Goal: Find specific page/section: Find specific page/section

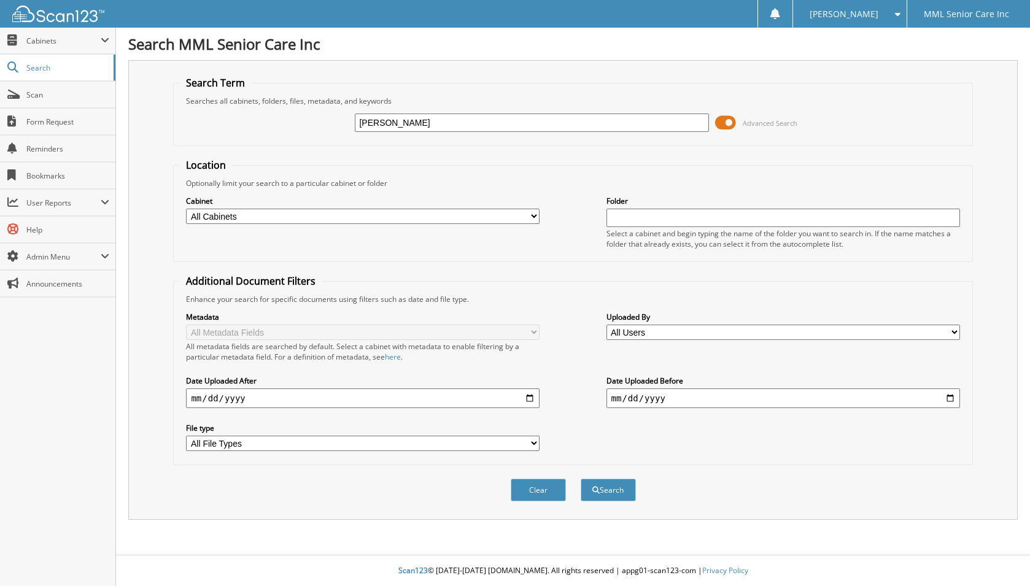
type input "[PERSON_NAME]"
click at [581, 479] on button "Search" at bounding box center [608, 490] width 55 height 23
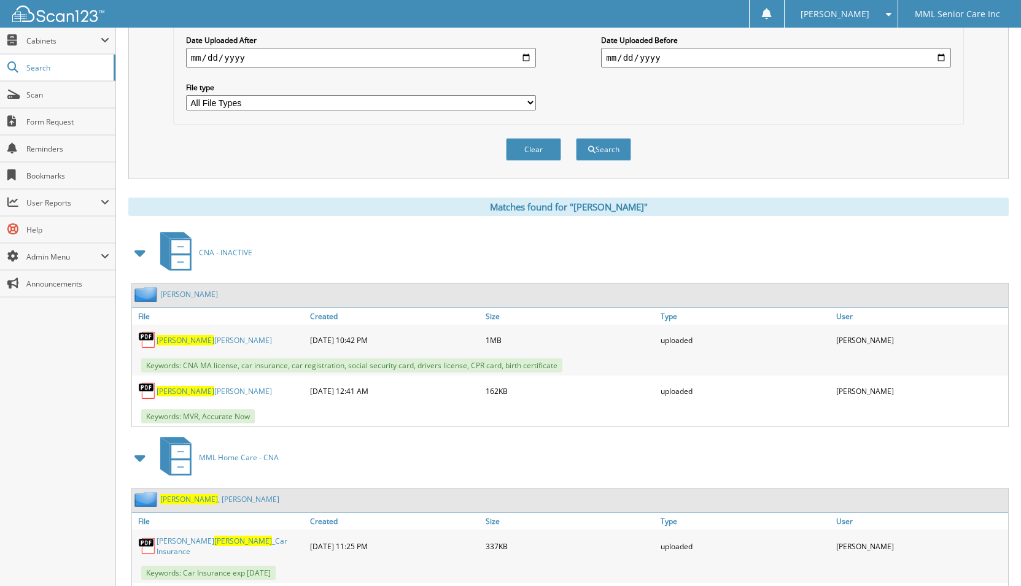
scroll to position [344, 0]
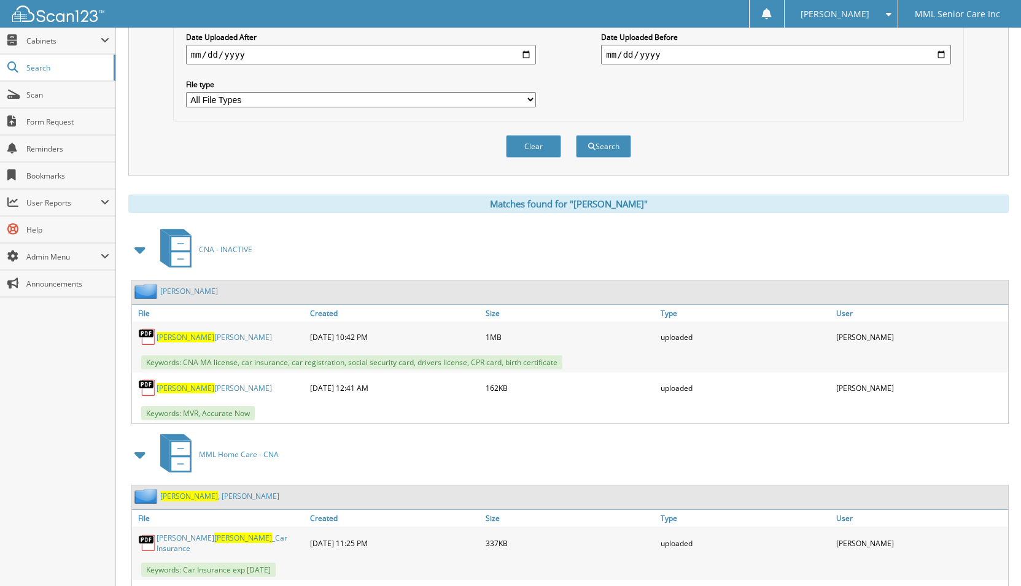
click at [199, 498] on link "[PERSON_NAME]" at bounding box center [219, 496] width 119 height 10
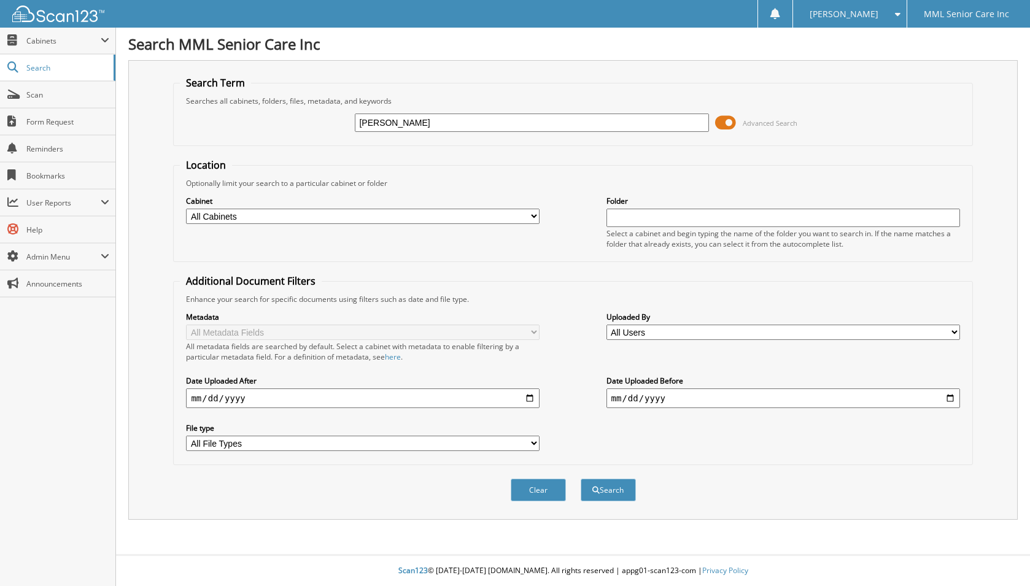
type input "brenda Fontaine"
click at [581, 479] on button "Search" at bounding box center [608, 490] width 55 height 23
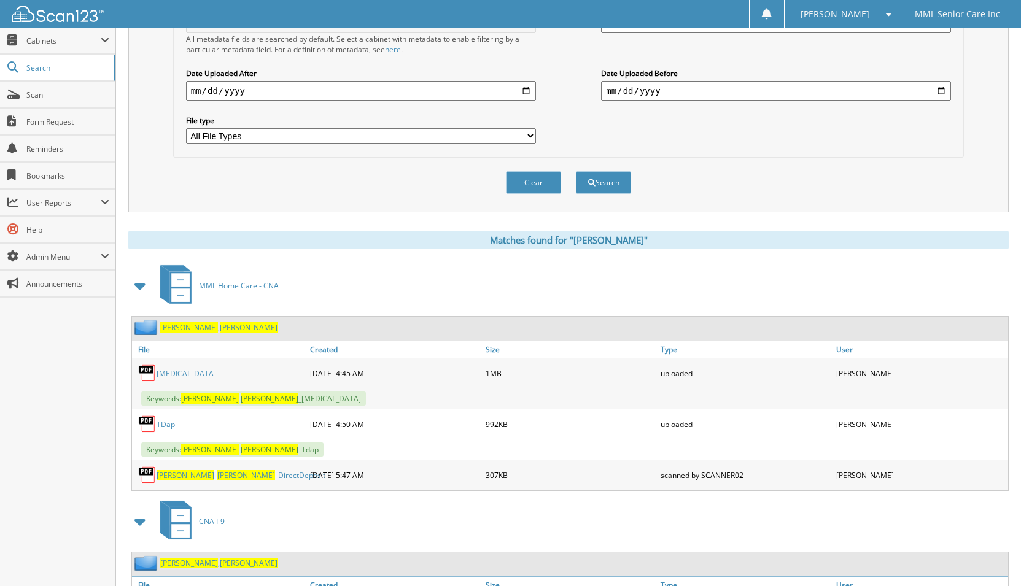
scroll to position [403, 0]
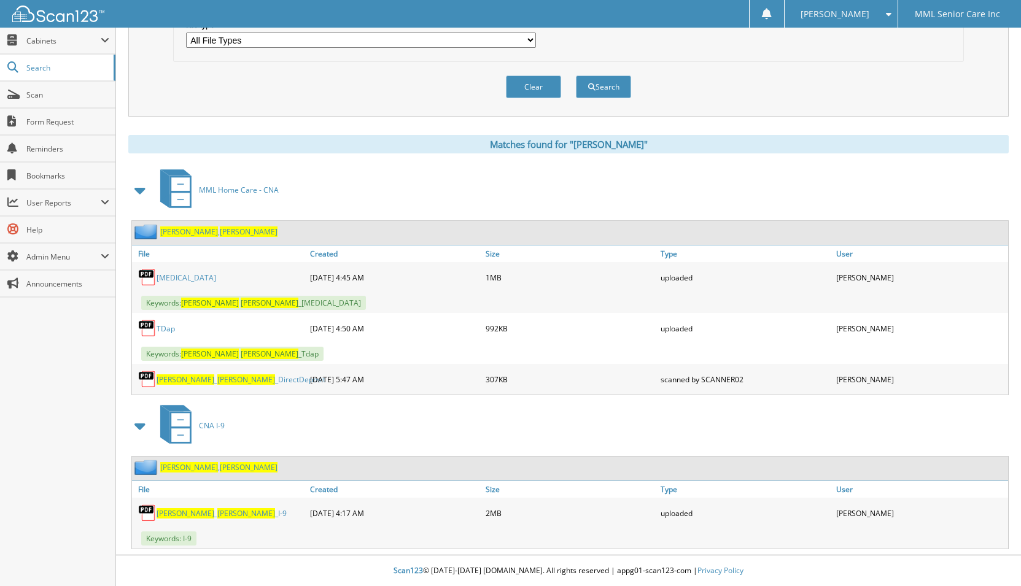
click at [186, 233] on span "Fontaine" at bounding box center [189, 232] width 58 height 10
